Goal: Task Accomplishment & Management: Use online tool/utility

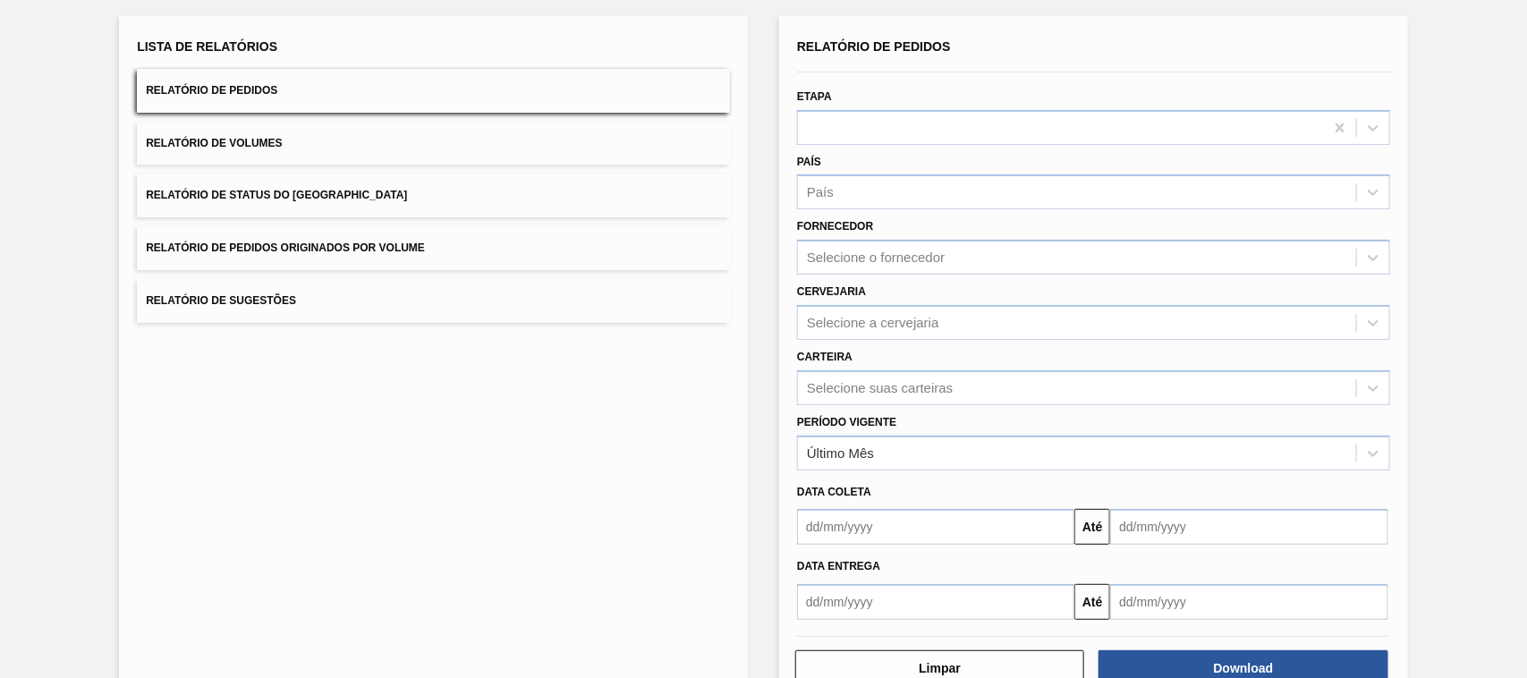
scroll to position [108, 0]
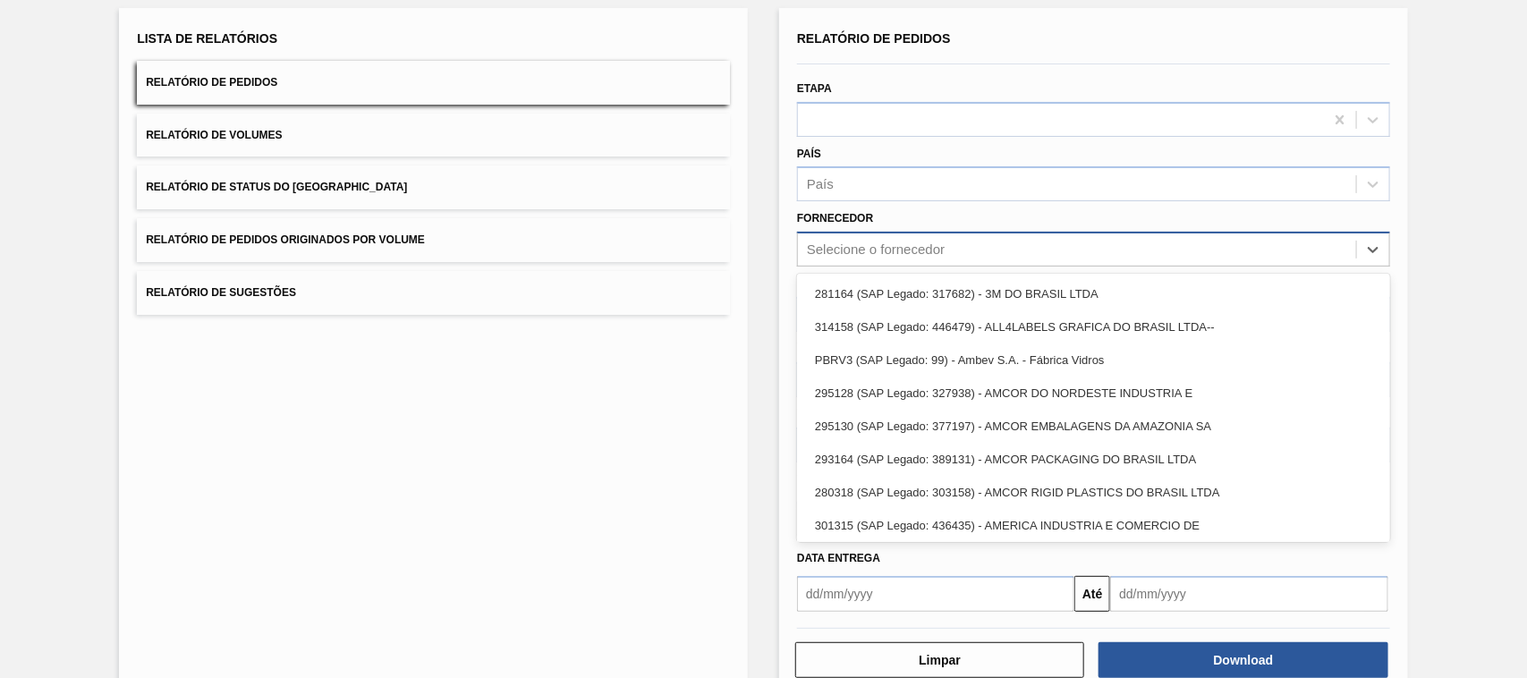
click at [869, 258] on div "Selecione o fornecedor" at bounding box center [1077, 250] width 558 height 26
click at [646, 403] on div "Lista de Relatórios Relatório de Pedidos Relatório de Volumes Relatório de Stat…" at bounding box center [433, 352] width 629 height 689
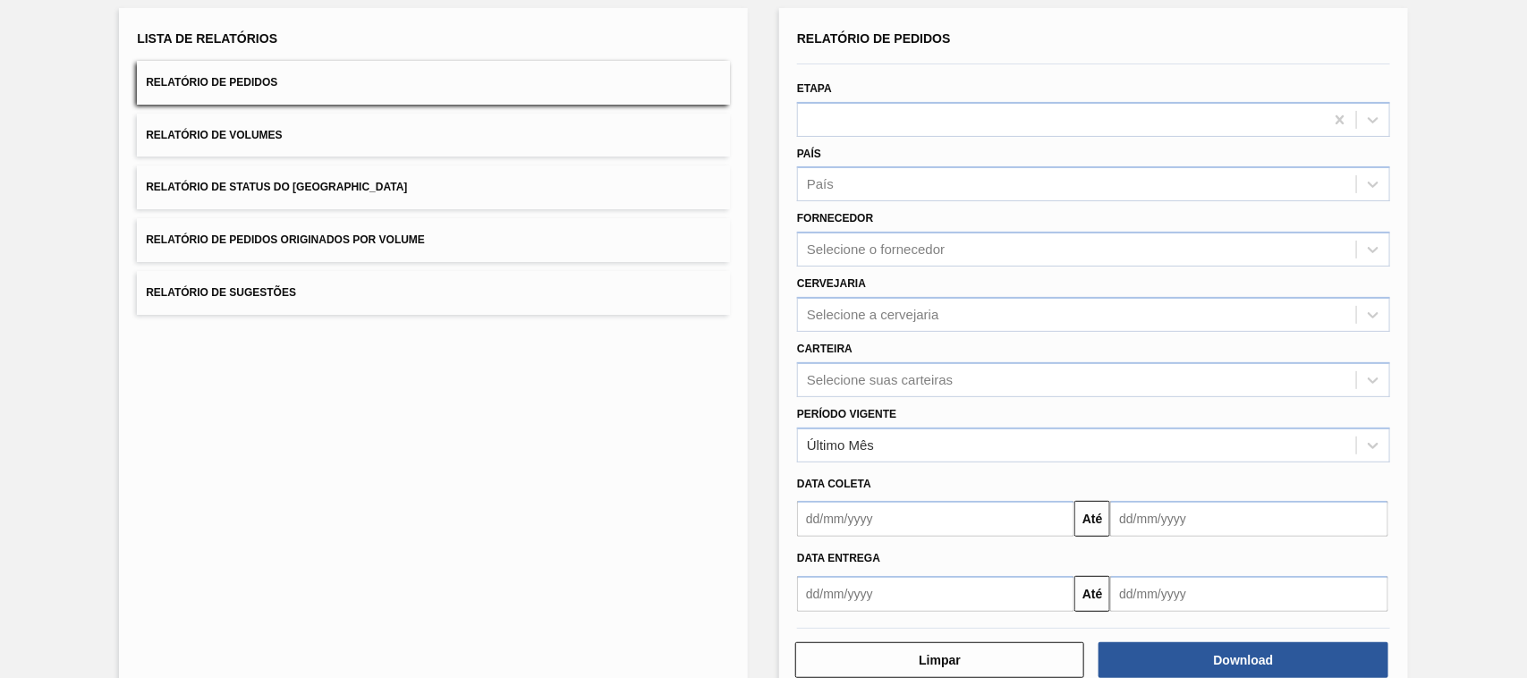
scroll to position [0, 0]
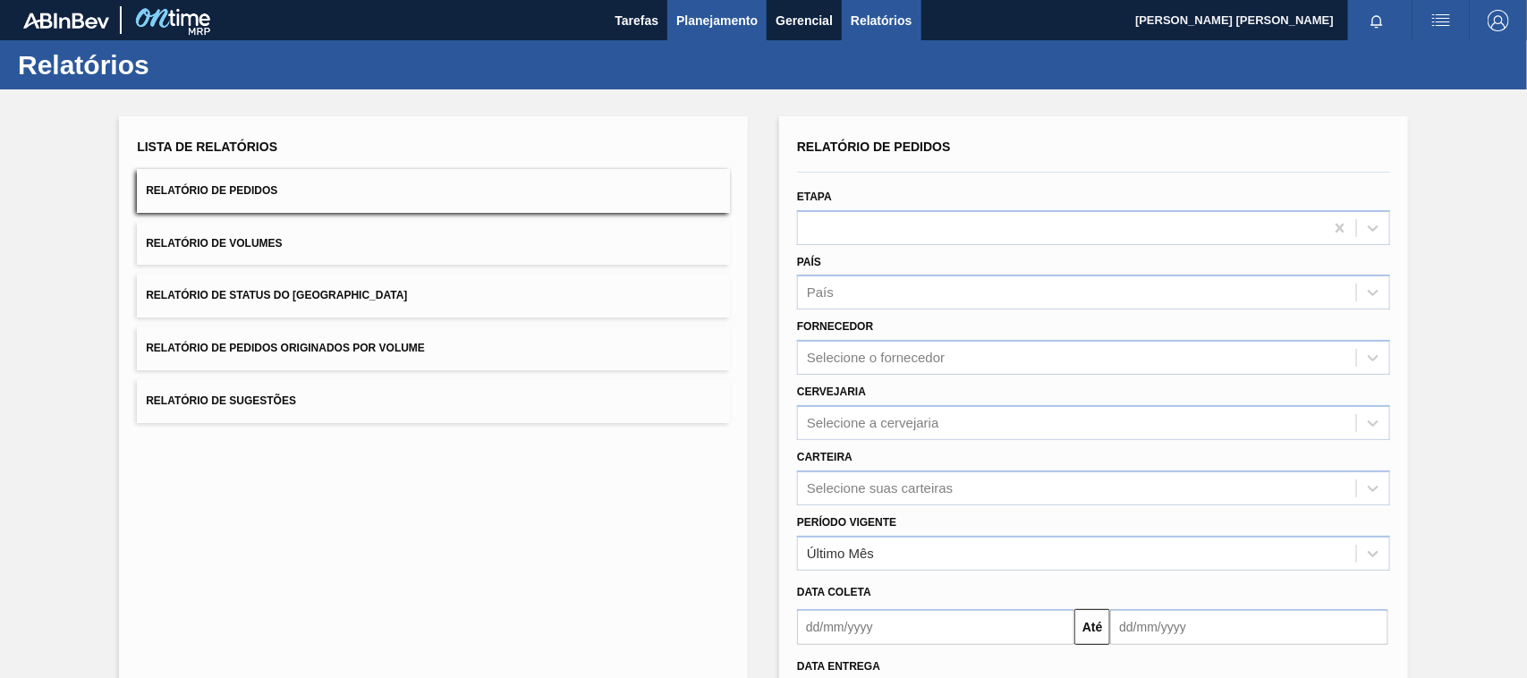
click at [696, 33] on button "Planejamento" at bounding box center [716, 20] width 99 height 40
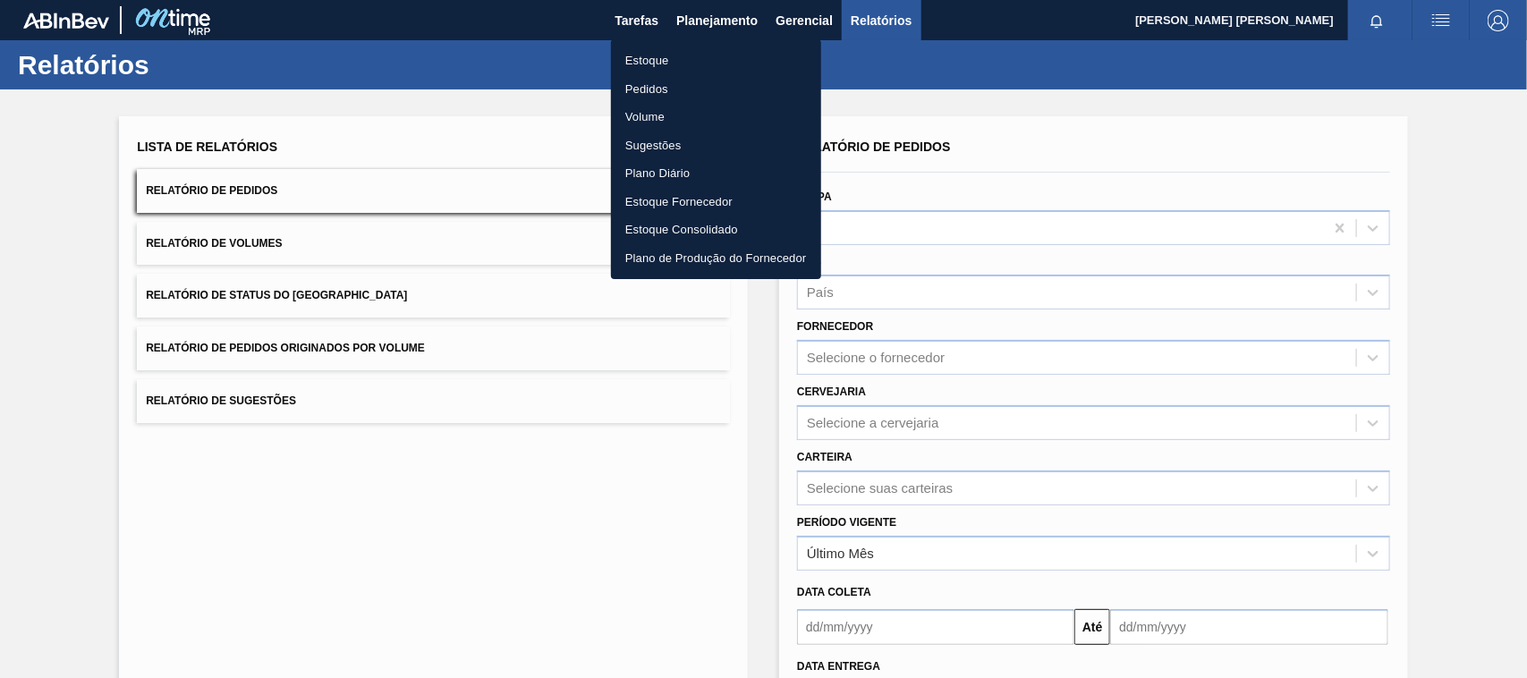
click at [659, 91] on li "Pedidos" at bounding box center [716, 89] width 210 height 29
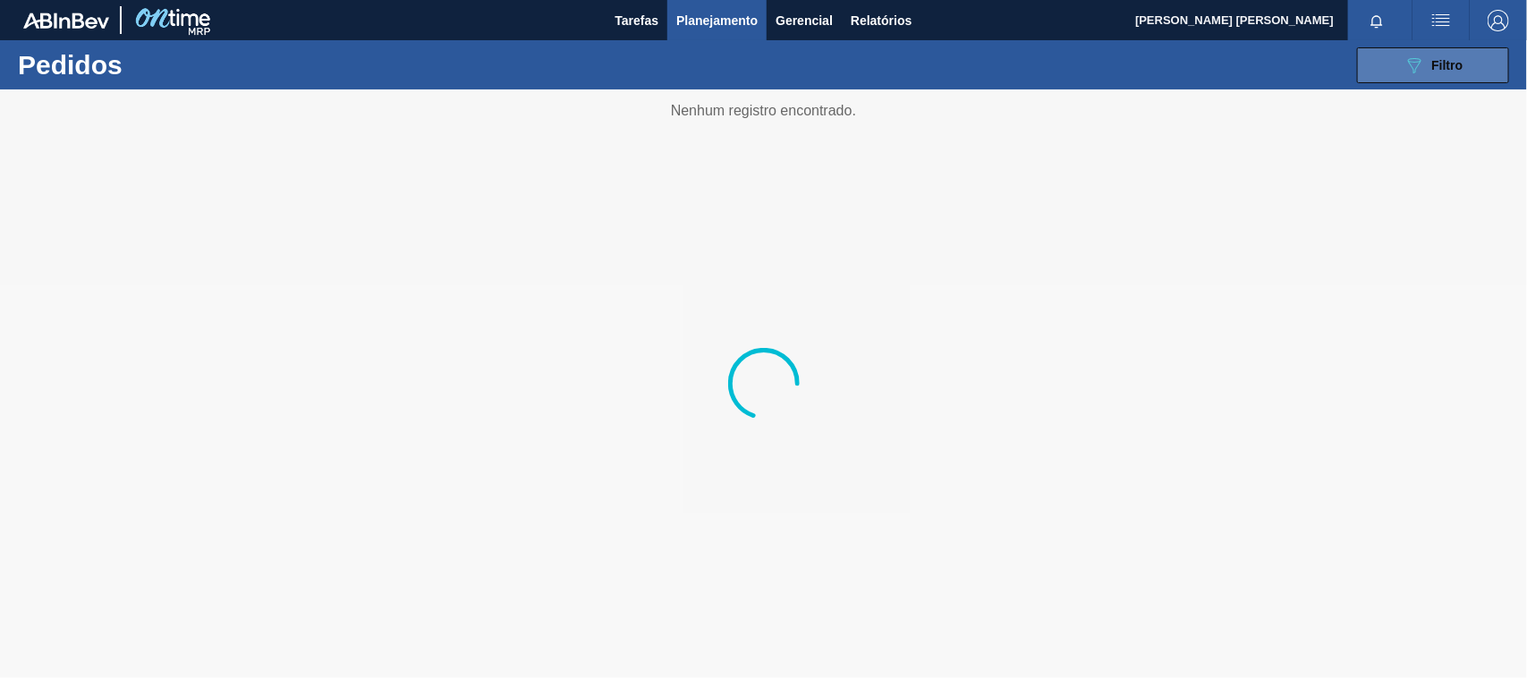
click at [1418, 63] on icon at bounding box center [1414, 65] width 13 height 15
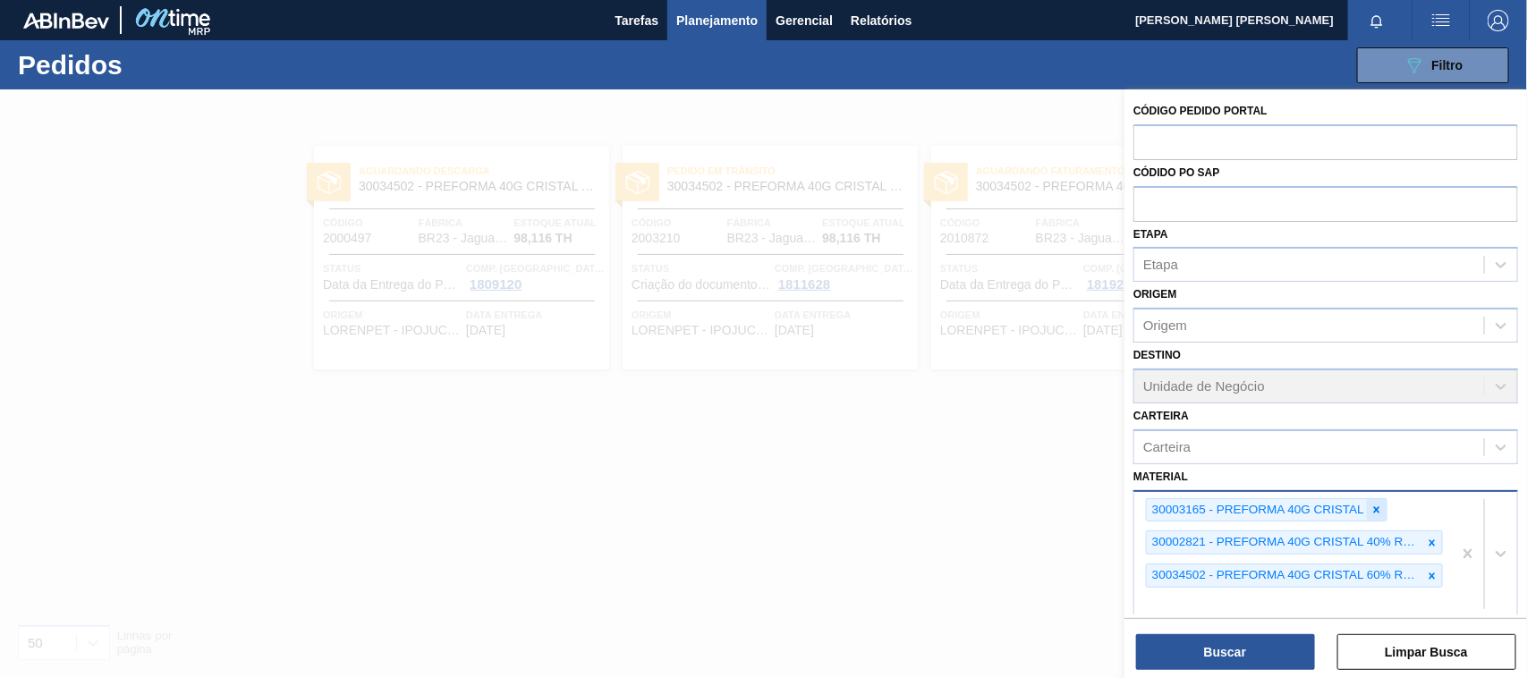
click at [1373, 507] on icon at bounding box center [1376, 509] width 13 height 13
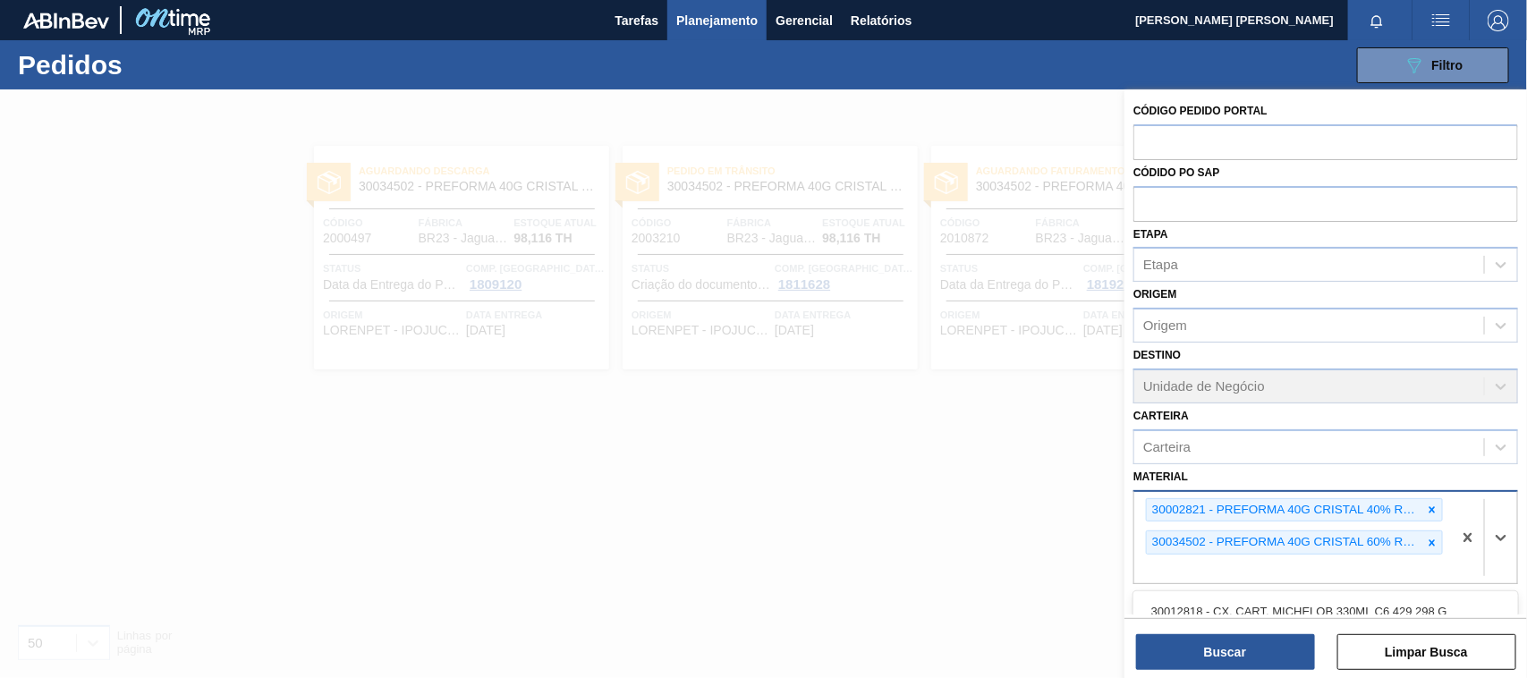
click at [1373, 507] on div "30002821 - PREFORMA 40G CRISTAL 40% RECICLADA" at bounding box center [1283, 510] width 275 height 22
click at [1426, 503] on icon at bounding box center [1431, 509] width 13 height 13
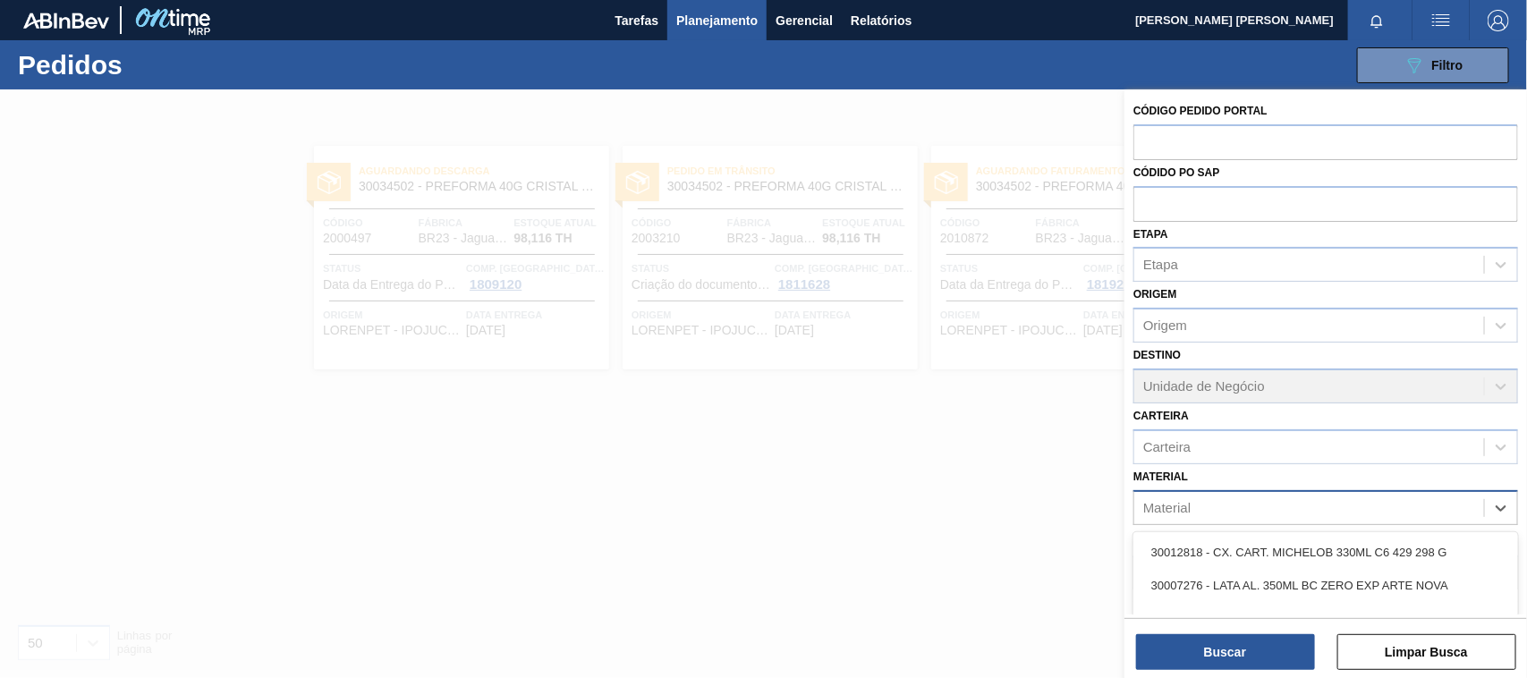
paste input "20005433"
type input "20005433"
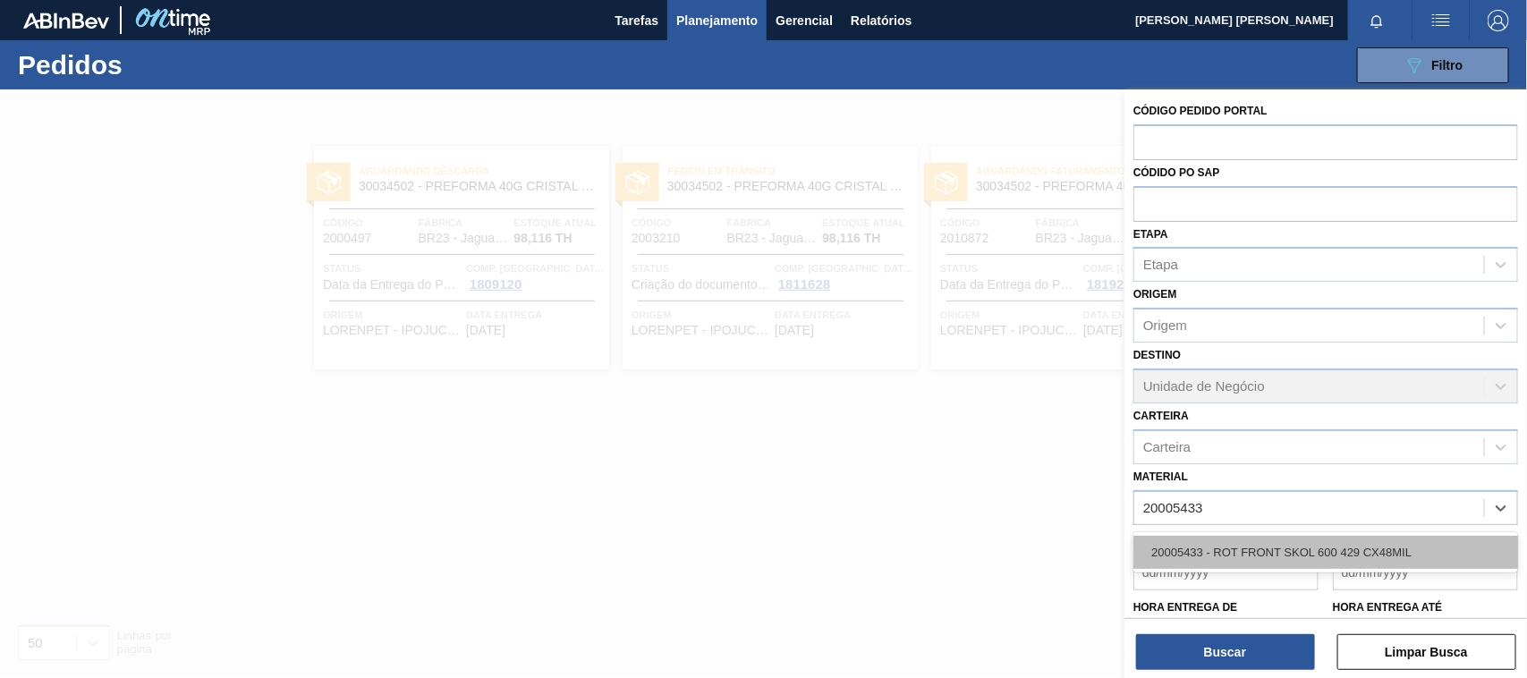
click at [1356, 553] on div "20005433 - ROT FRONT SKOL 600 429 CX48MIL" at bounding box center [1325, 552] width 385 height 33
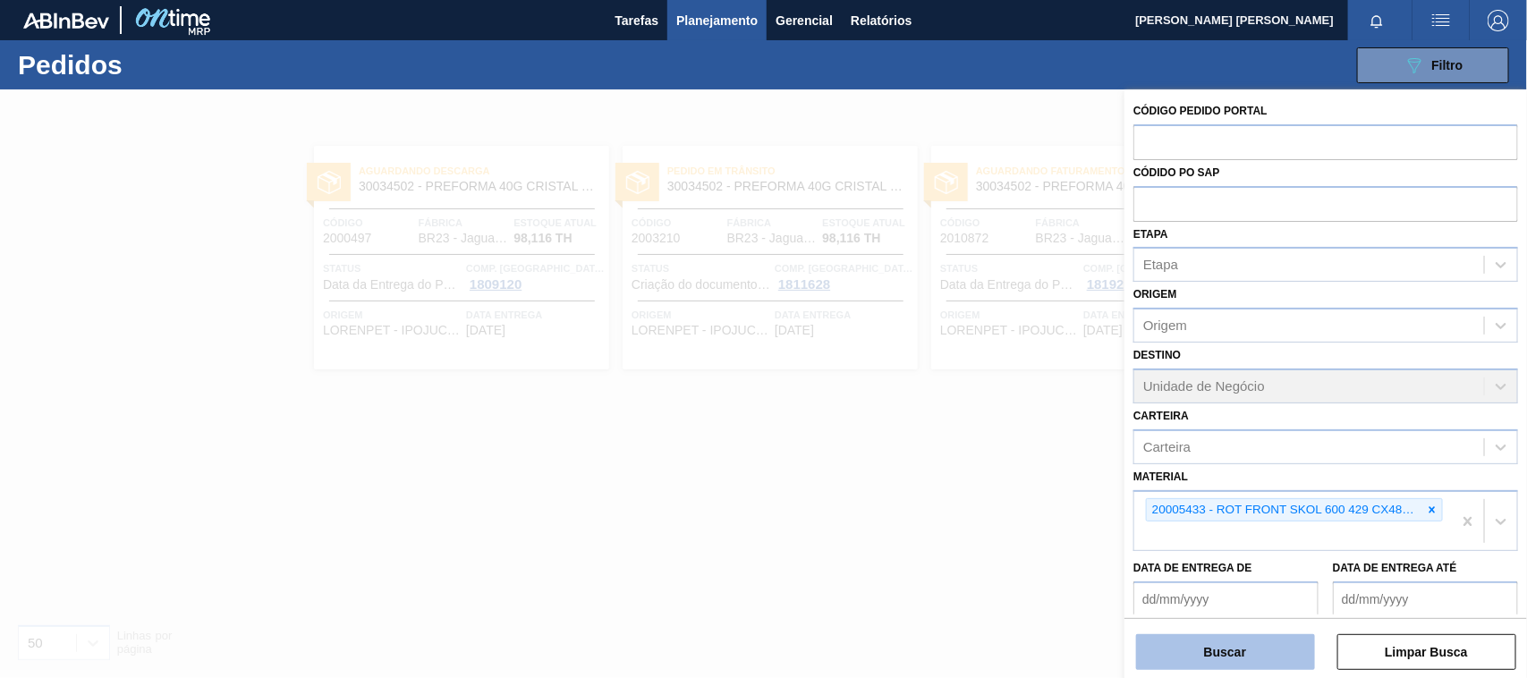
click at [1263, 650] on button "Buscar" at bounding box center [1225, 652] width 179 height 36
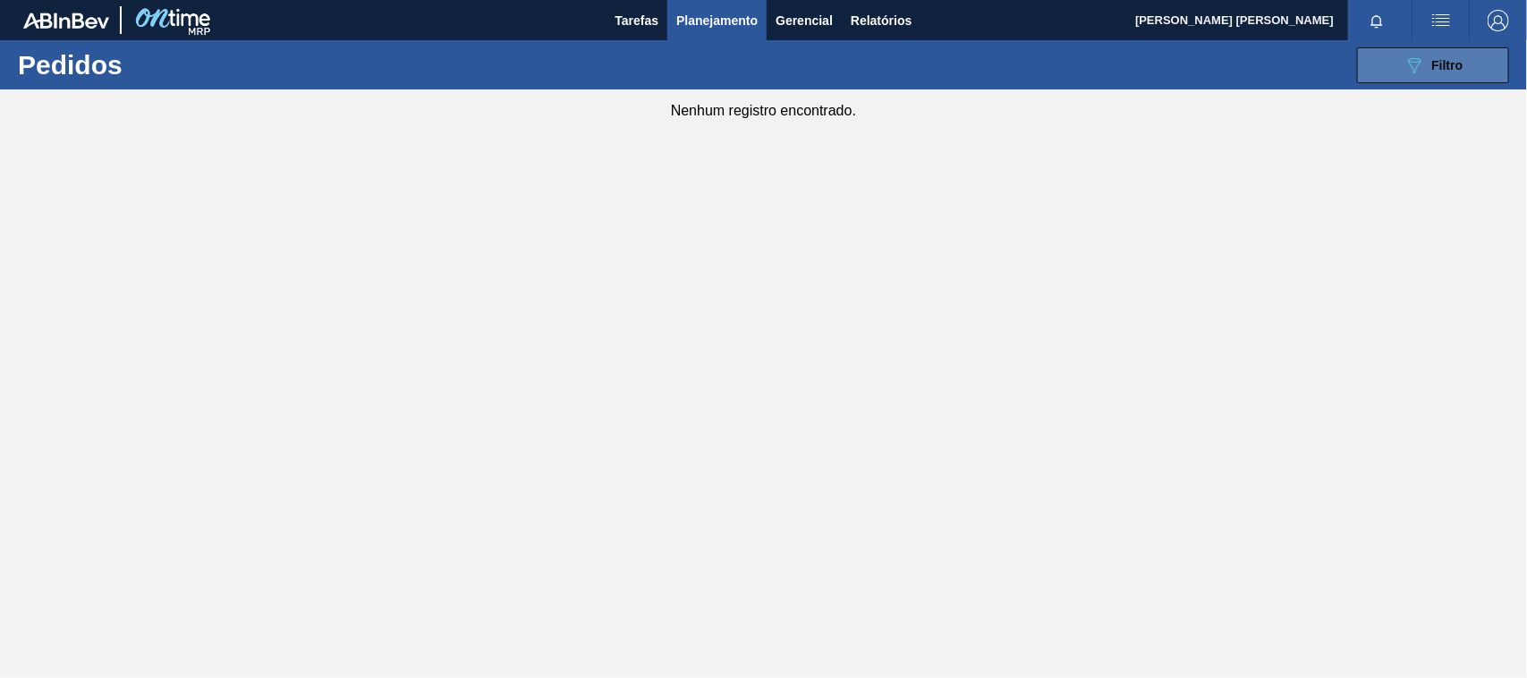
click at [1405, 72] on icon "089F7B8B-B2A5-4AFE-B5C0-19BA573D28AC" at bounding box center [1413, 65] width 21 height 21
